Goal: Navigation & Orientation: Understand site structure

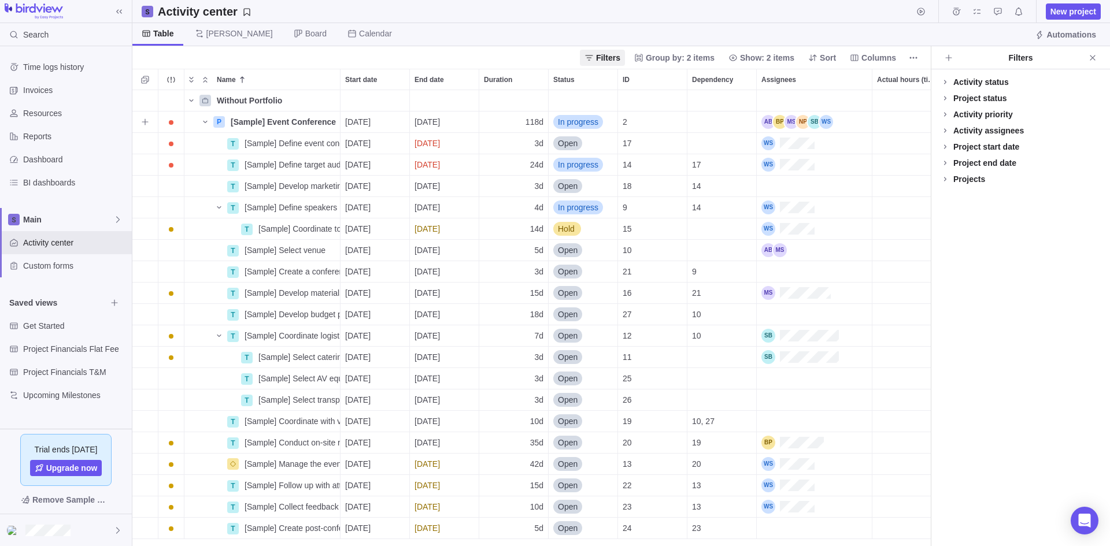
scroll to position [447, 790]
click at [55, 115] on span "Resources" at bounding box center [75, 114] width 104 height 12
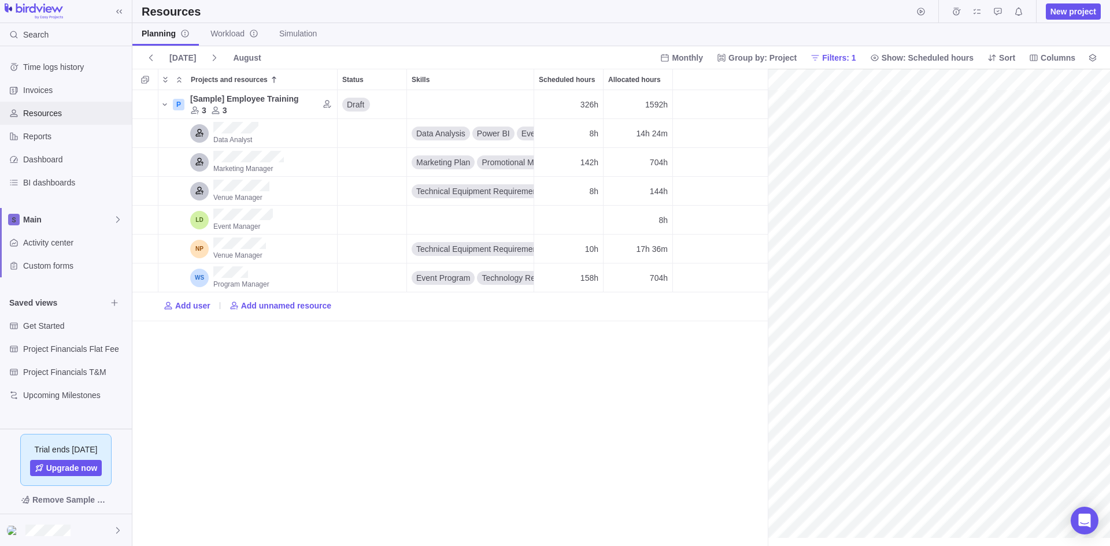
scroll to position [0, 198]
click at [68, 162] on span "Dashboard" at bounding box center [75, 160] width 104 height 12
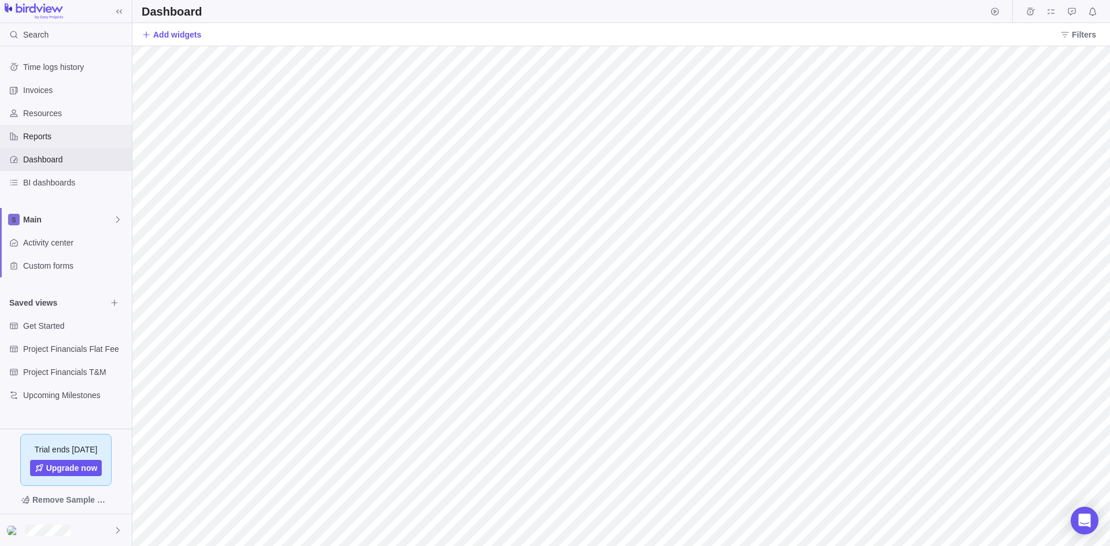
click at [88, 133] on span "Reports" at bounding box center [75, 137] width 104 height 12
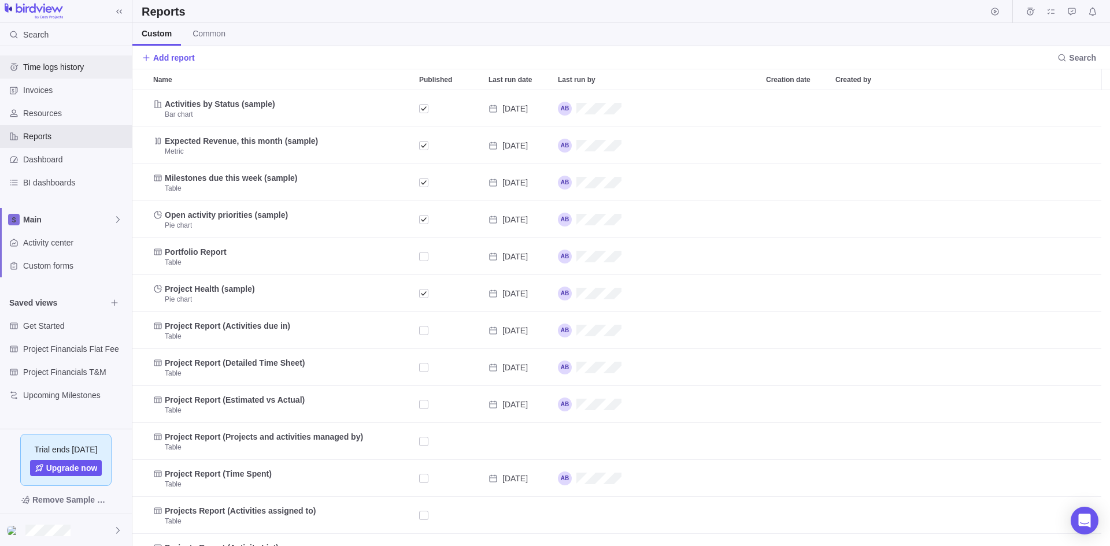
click at [74, 68] on span "Time logs history" at bounding box center [75, 67] width 104 height 12
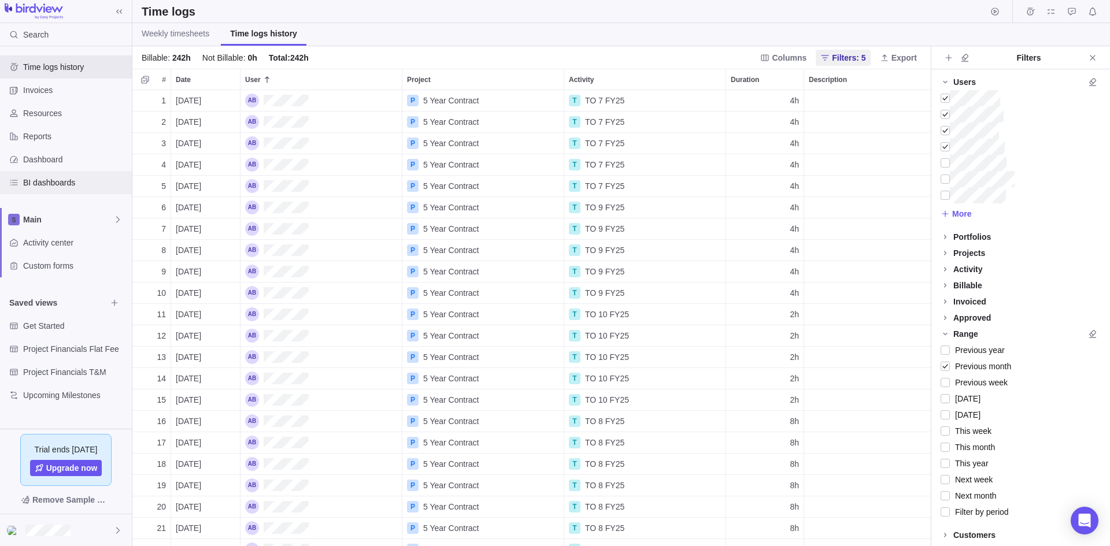
click at [66, 179] on span "BI dashboards" at bounding box center [75, 183] width 104 height 12
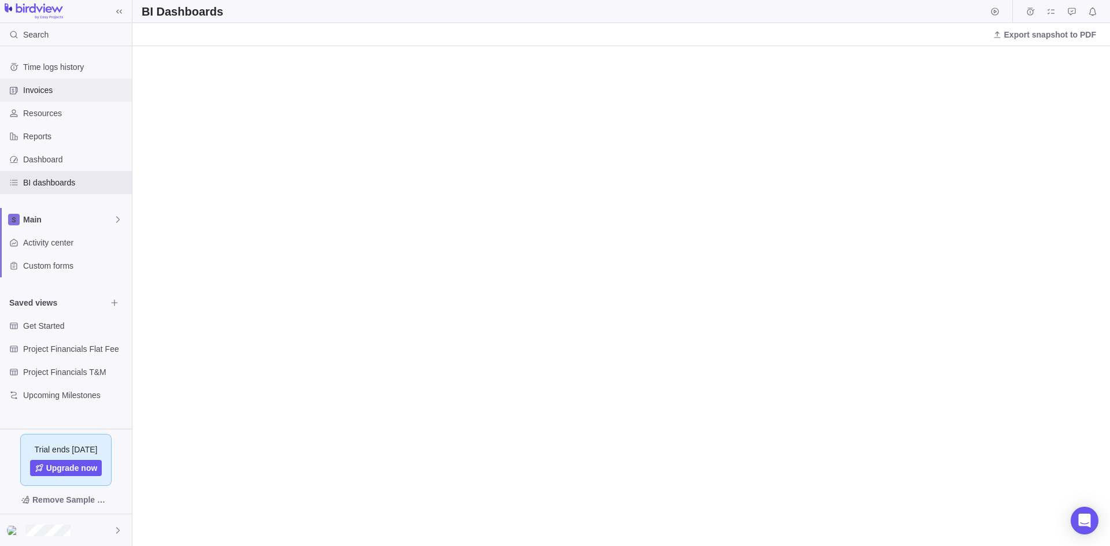
click at [52, 91] on span "Invoices" at bounding box center [75, 90] width 104 height 12
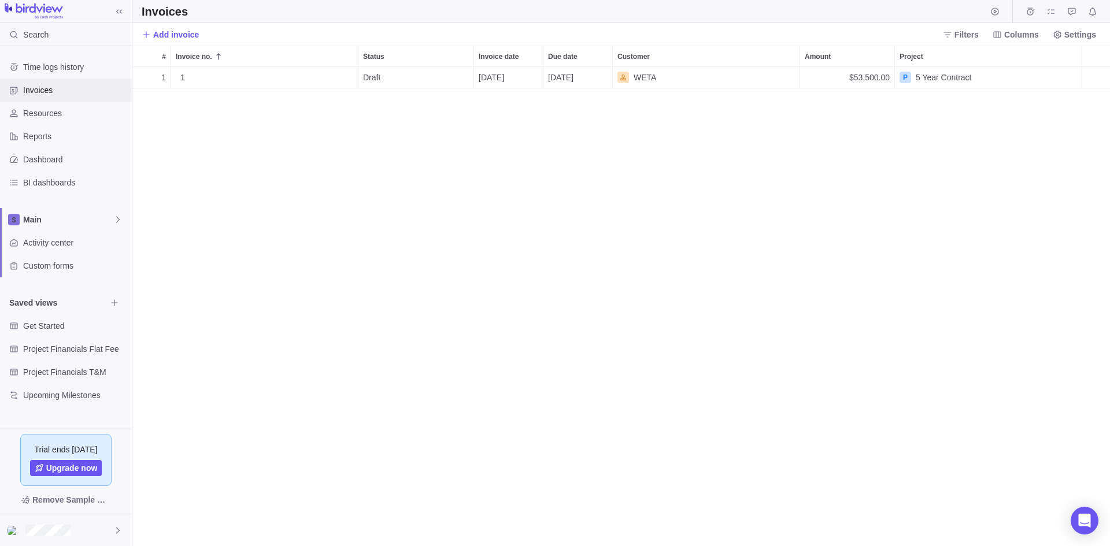
scroll to position [470, 969]
click at [58, 111] on span "Resources" at bounding box center [75, 114] width 104 height 12
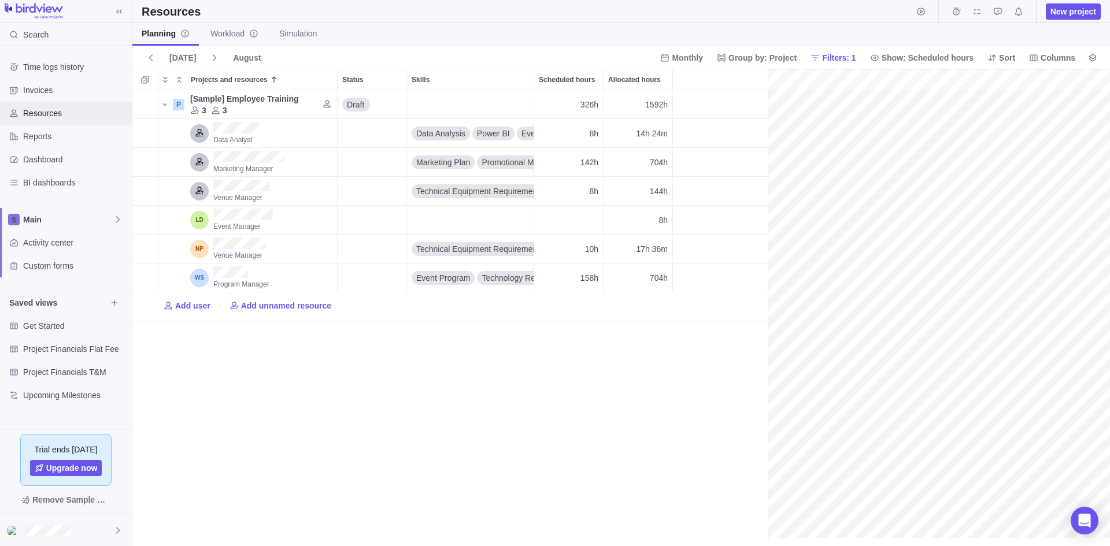
scroll to position [0, 198]
click at [227, 38] on span "Workload" at bounding box center [234, 34] width 48 height 12
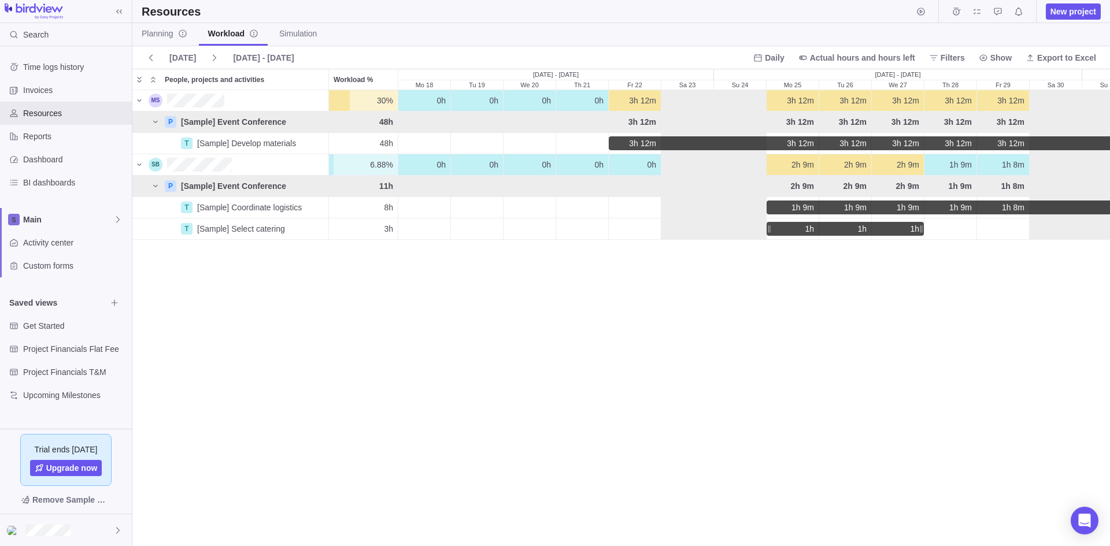
scroll to position [447, 969]
click at [262, 55] on span "[DATE] - [DATE]" at bounding box center [263, 58] width 61 height 12
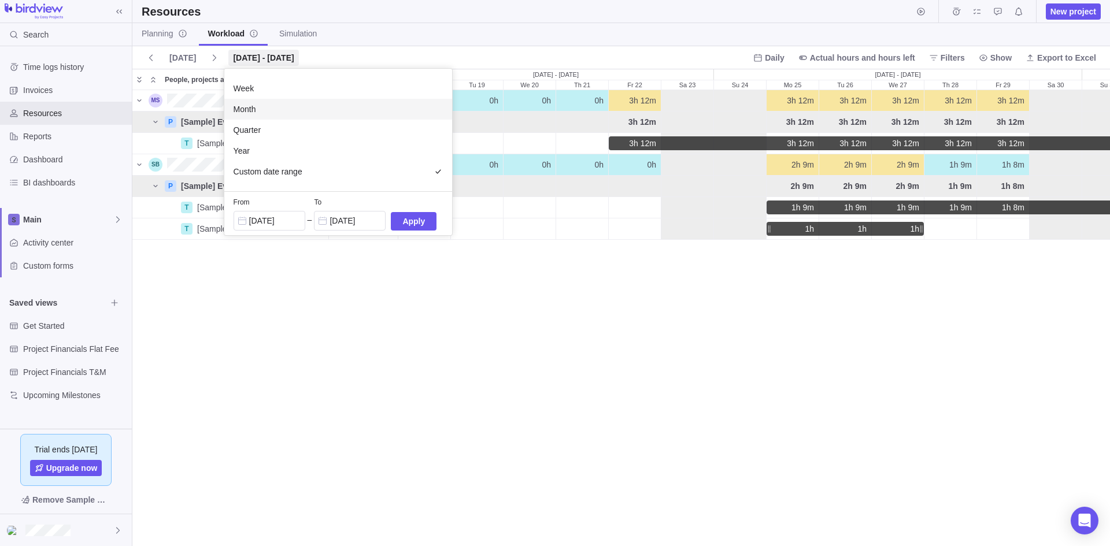
click at [263, 111] on div "Month" at bounding box center [338, 109] width 228 height 21
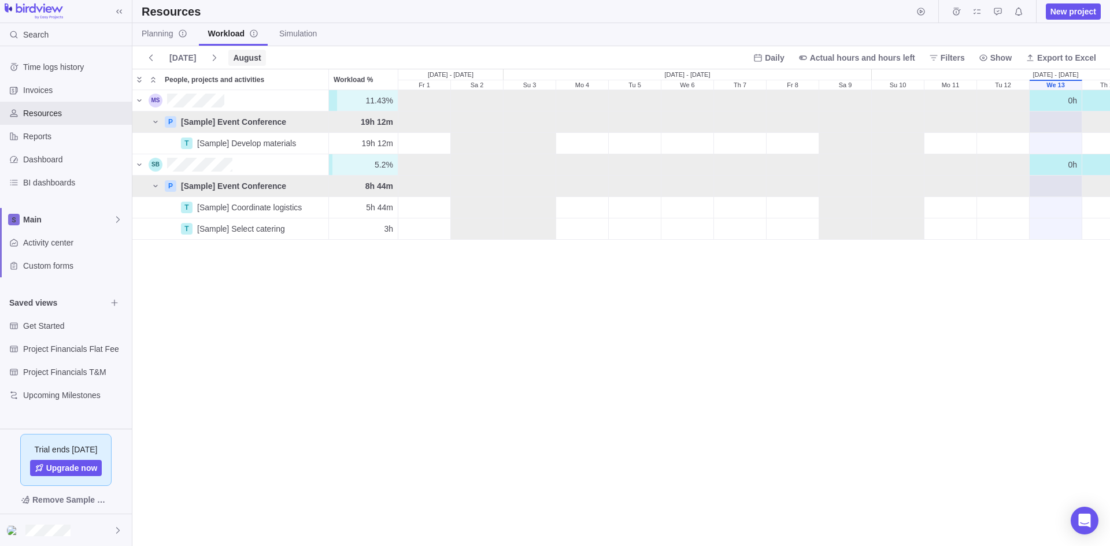
click at [245, 58] on span "August" at bounding box center [247, 58] width 28 height 12
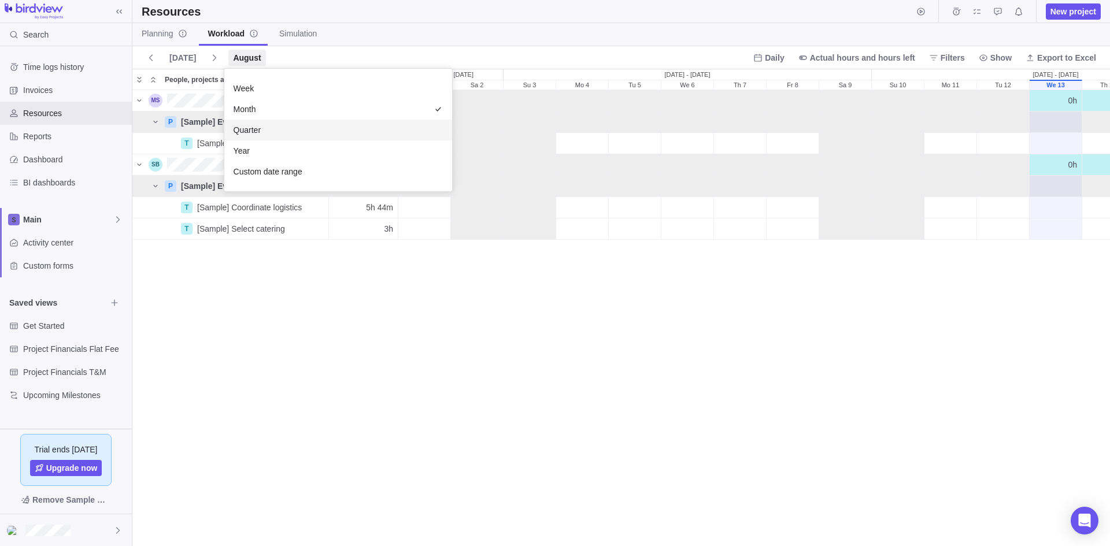
click at [262, 132] on div "Quarter" at bounding box center [338, 130] width 228 height 21
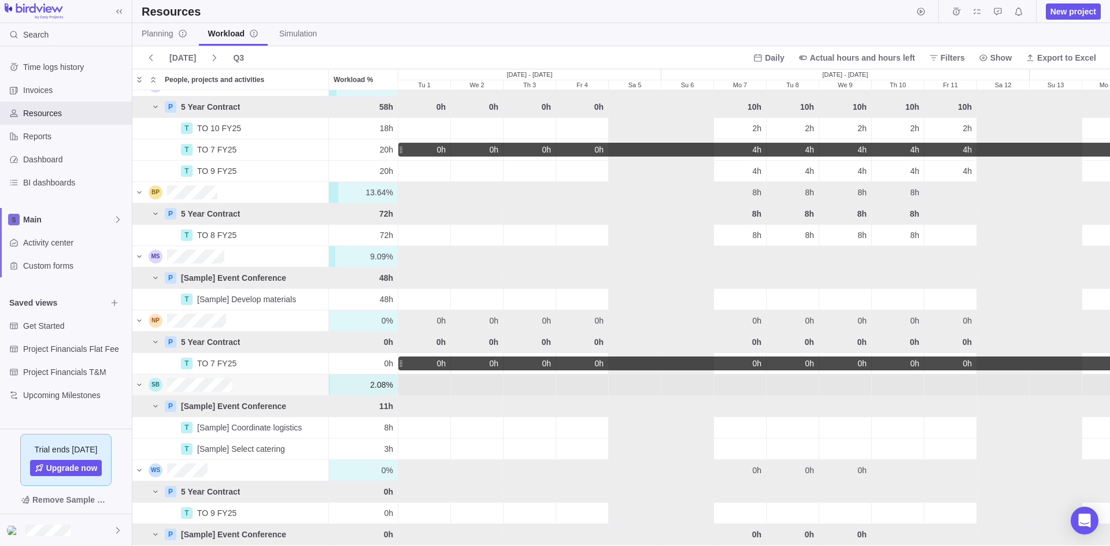
scroll to position [0, 0]
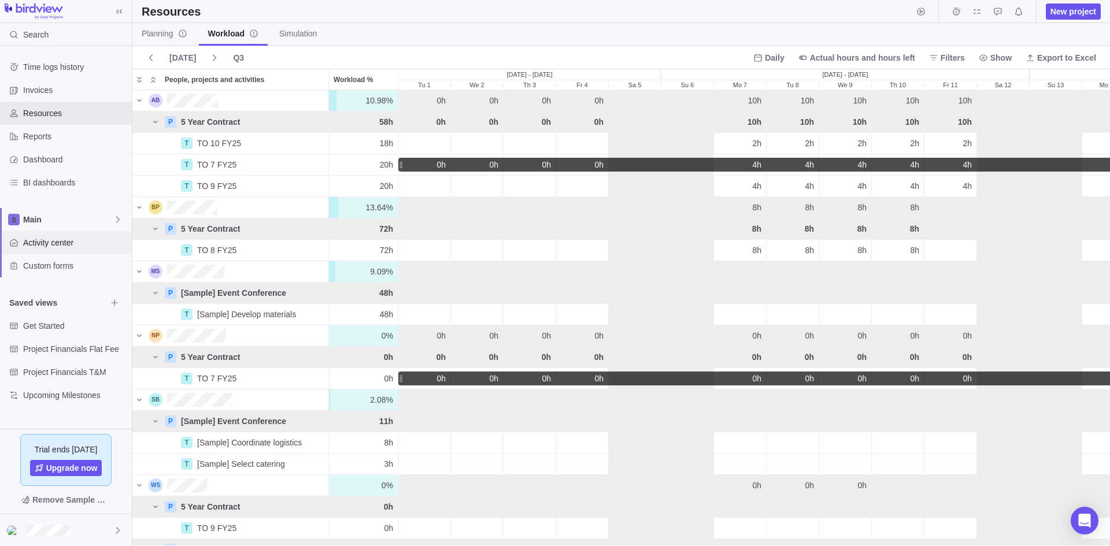
click at [83, 242] on span "Activity center" at bounding box center [75, 243] width 104 height 12
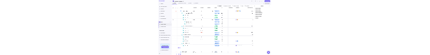
scroll to position [494, 0]
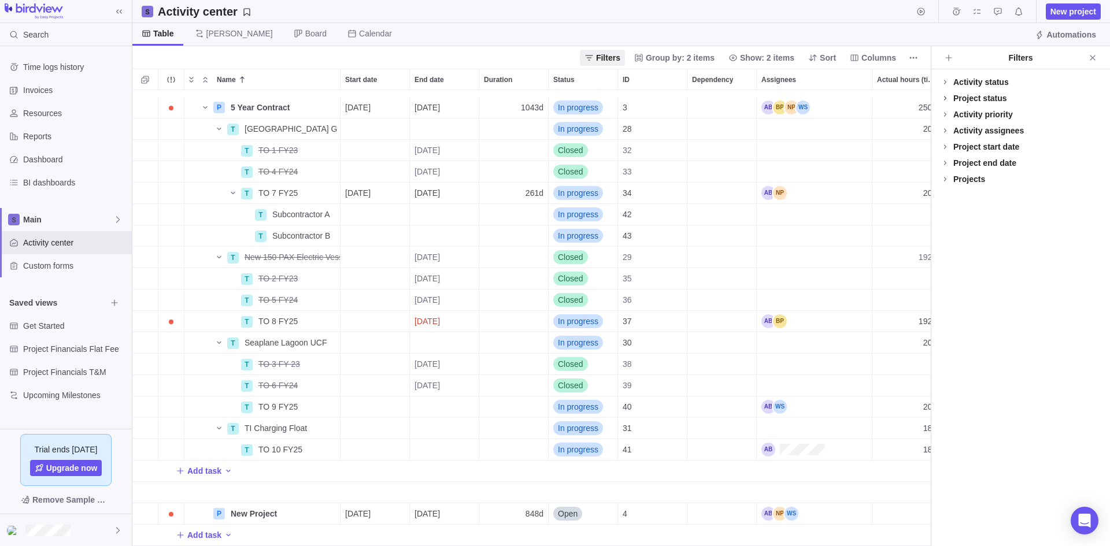
click at [946, 99] on icon at bounding box center [945, 98] width 2 height 4
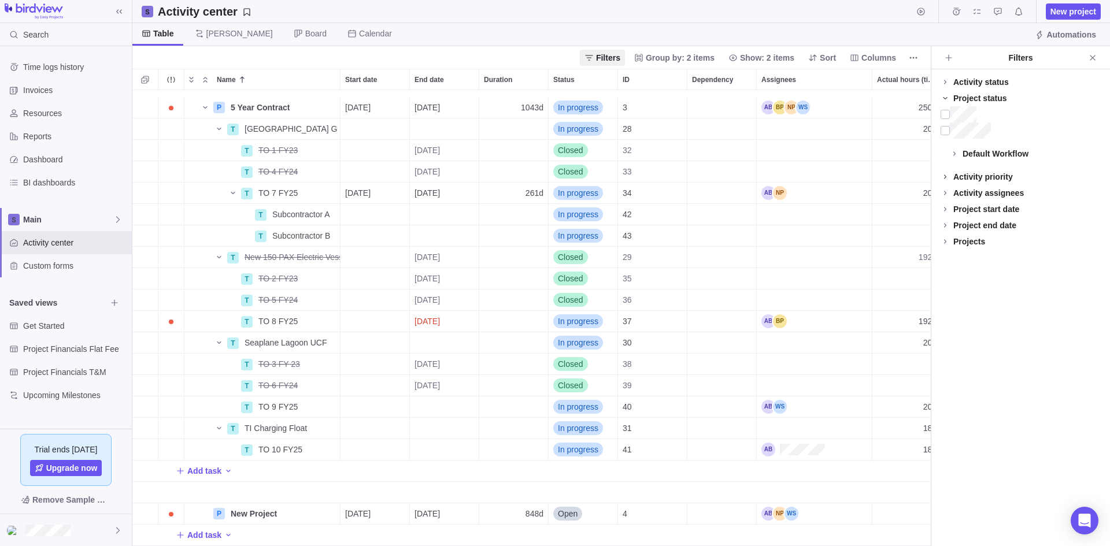
click at [947, 179] on icon at bounding box center [944, 176] width 9 height 9
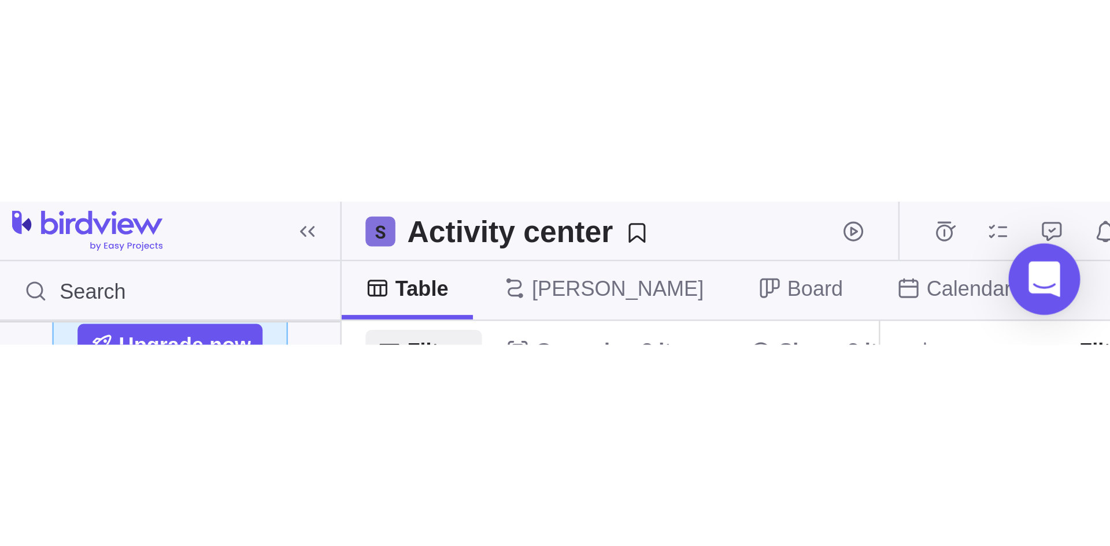
scroll to position [447, 790]
